Goal: Obtain resource: Download file/media

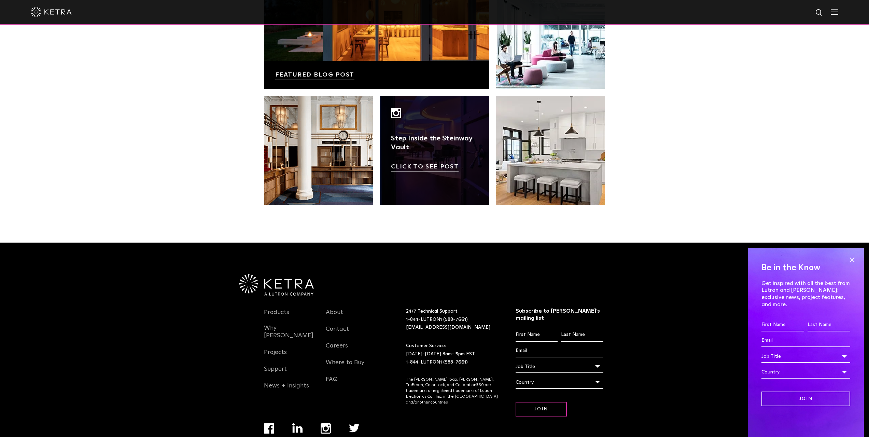
scroll to position [1436, 0]
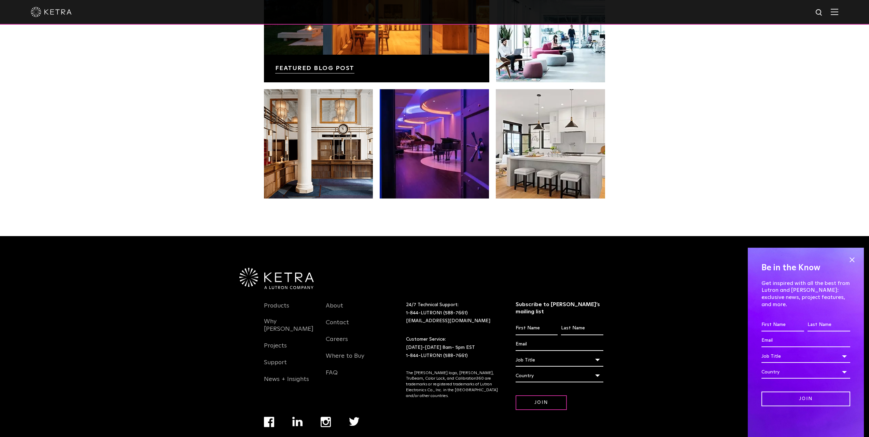
click at [838, 11] on img at bounding box center [835, 12] width 8 height 6
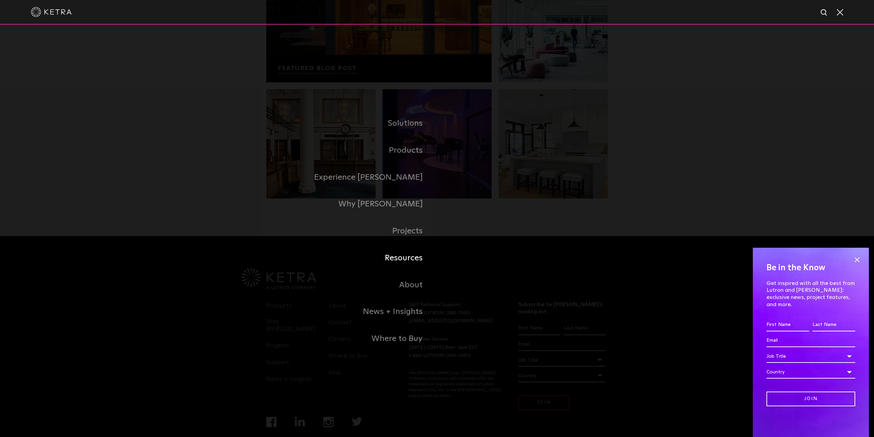
click at [415, 256] on link "Resources" at bounding box center [351, 257] width 171 height 27
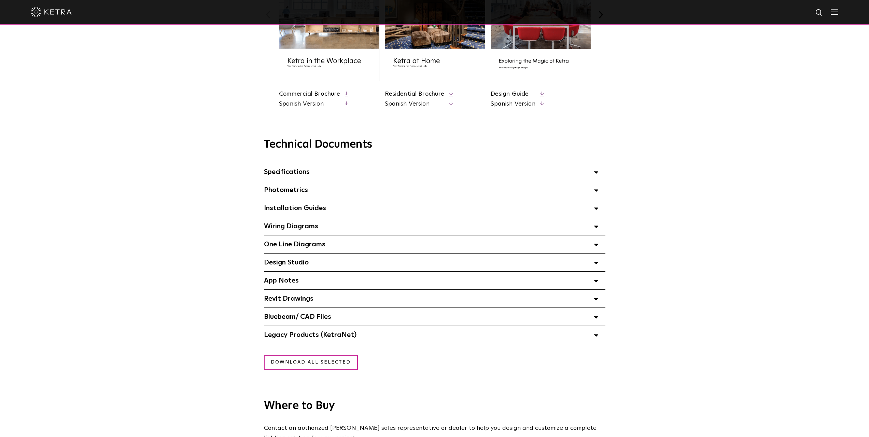
scroll to position [375, 0]
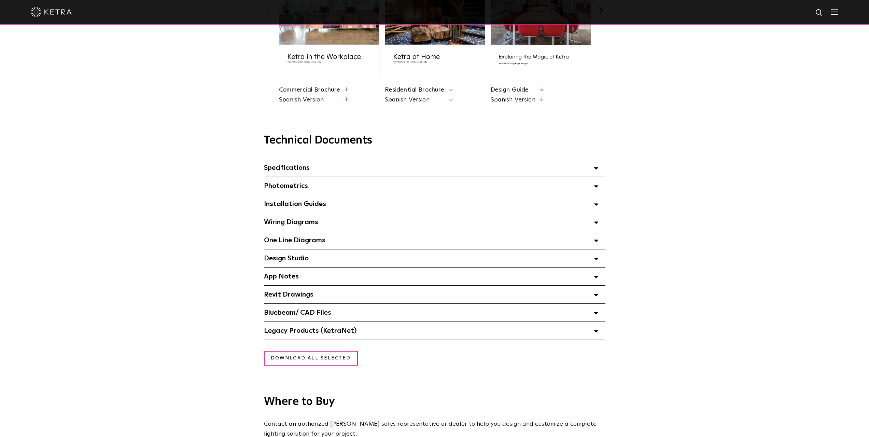
click at [273, 207] on span "Installation Guides Select checkboxes to use the bulk download option below" at bounding box center [295, 203] width 62 height 7
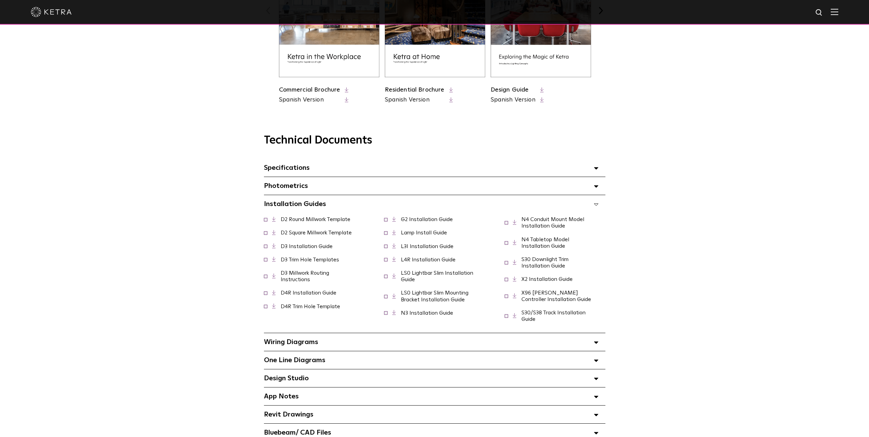
scroll to position [341, 0]
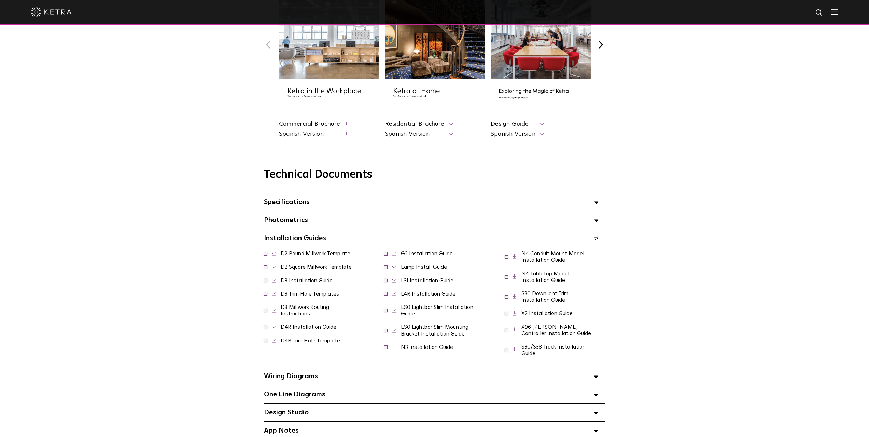
click at [435, 126] on link "Residential Brochure" at bounding box center [415, 124] width 60 height 6
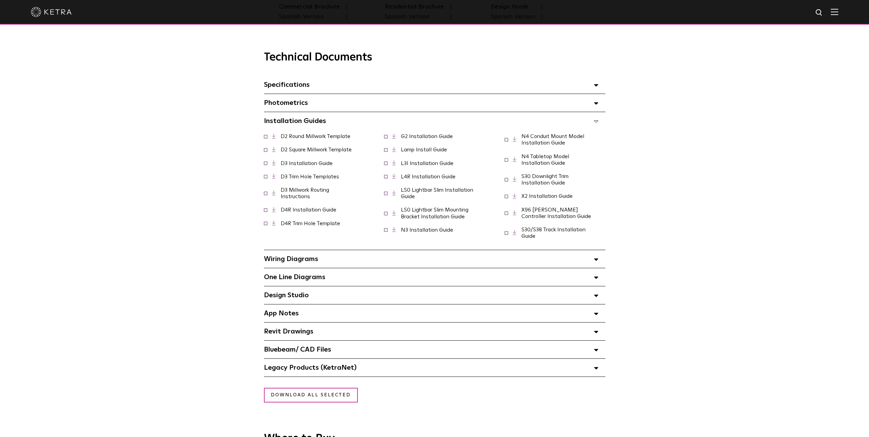
scroll to position [478, 0]
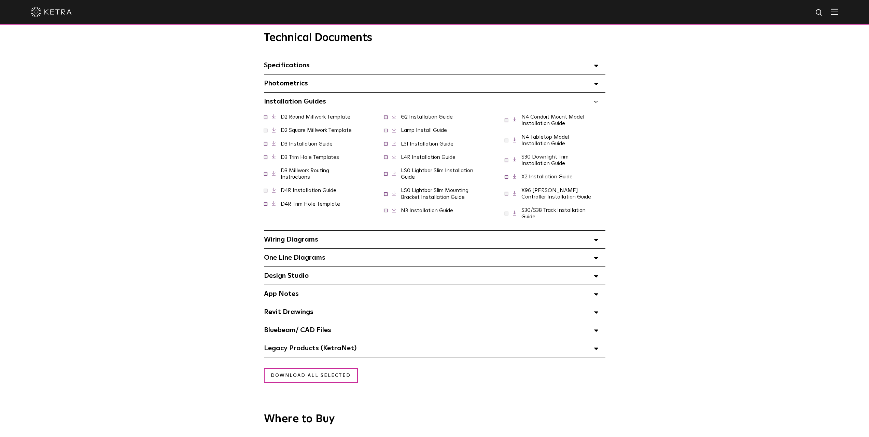
click at [306, 261] on span "One Line Diagrams Select checkboxes to use the bulk download option below" at bounding box center [294, 257] width 61 height 7
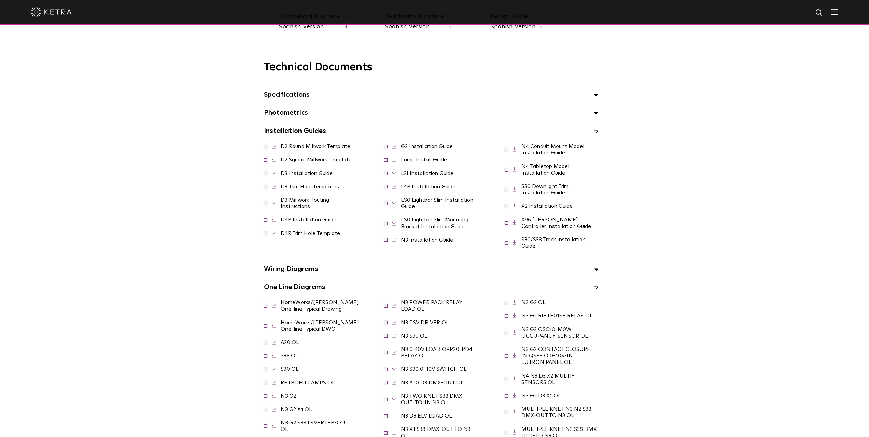
scroll to position [444, 0]
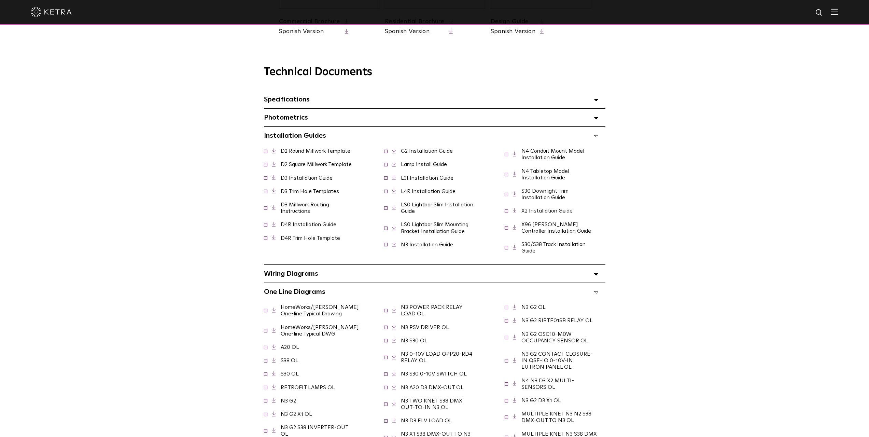
click at [305, 103] on span "Specifications Select checkboxes to use the bulk download option below" at bounding box center [287, 99] width 46 height 7
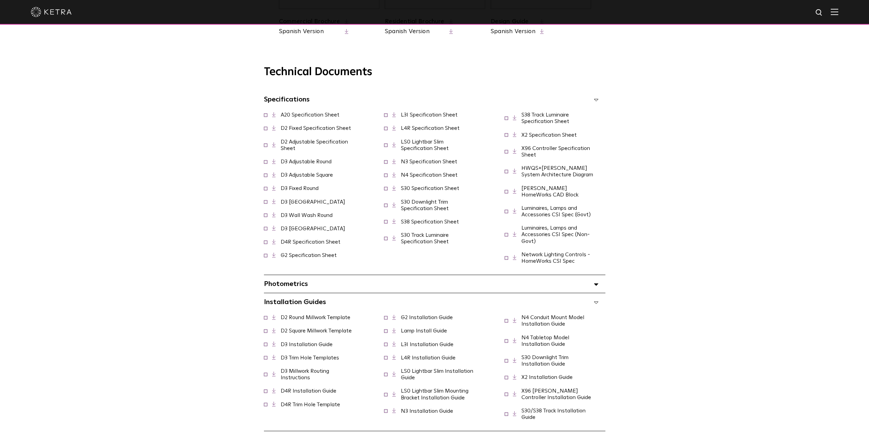
drag, startPoint x: 306, startPoint y: 203, endPoint x: 307, endPoint y: 193, distance: 9.9
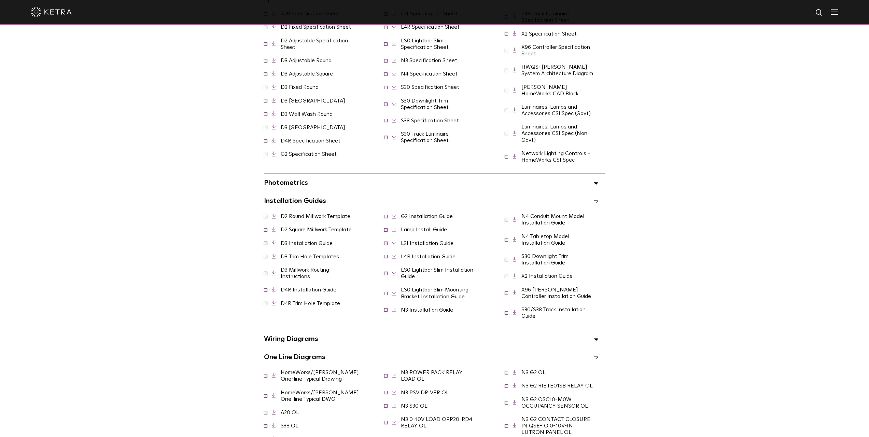
scroll to position [546, 0]
